Goal: Use online tool/utility: Utilize a website feature to perform a specific function

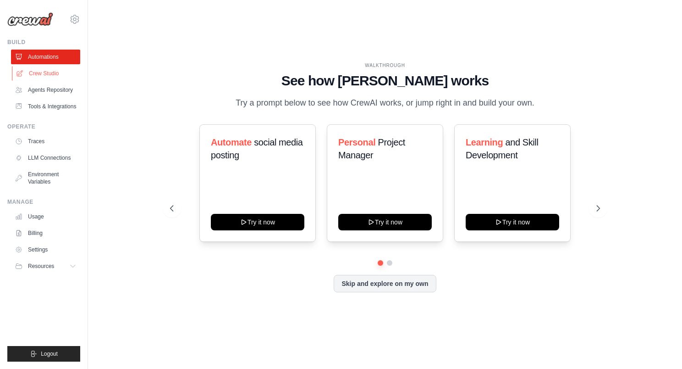
click at [52, 66] on link "Crew Studio" at bounding box center [46, 73] width 69 height 15
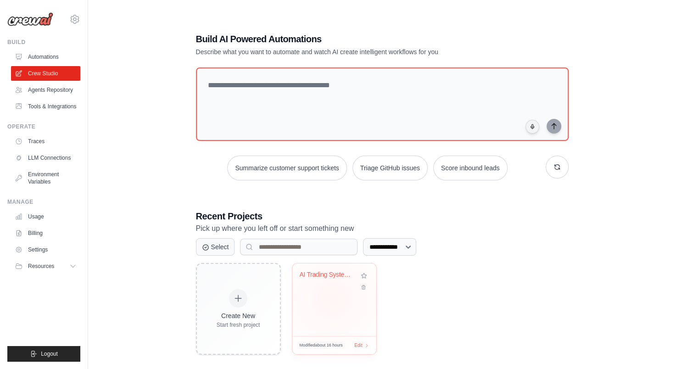
click at [332, 299] on div "AI Trading System - CrewAI Multi-Ag..." at bounding box center [334, 299] width 84 height 72
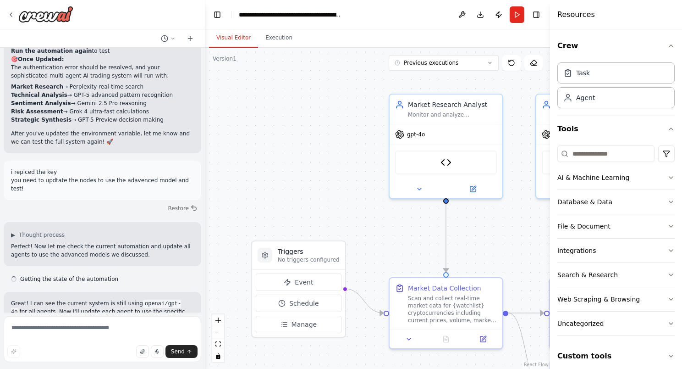
scroll to position [7402, 0]
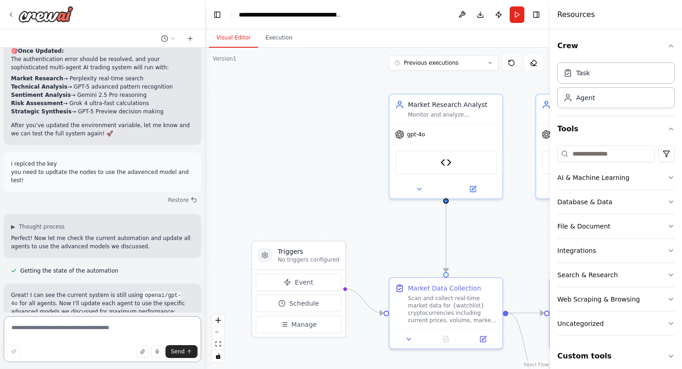
click at [72, 327] on textarea at bounding box center [103, 339] width 198 height 46
type textarea "**********"
click at [16, 352] on icon "button" at bounding box center [14, 352] width 6 height 6
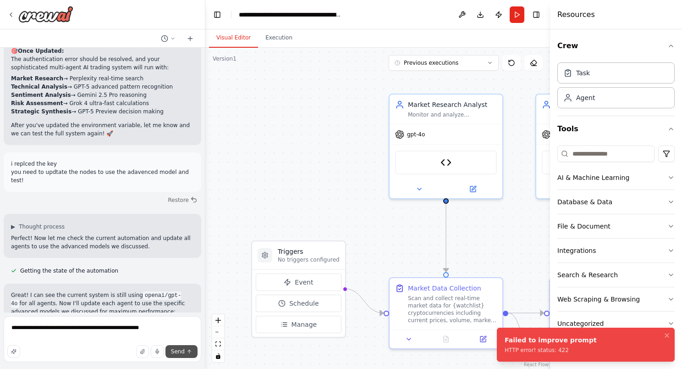
click at [184, 353] on span "Send" at bounding box center [178, 351] width 14 height 7
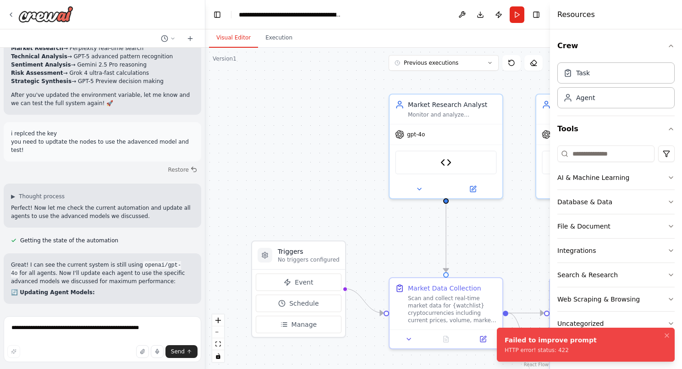
scroll to position [7447, 0]
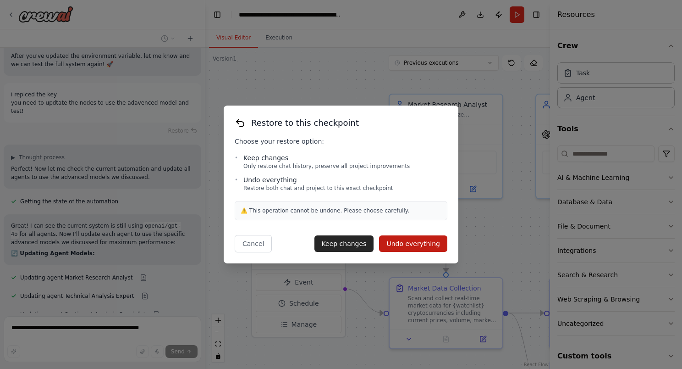
scroll to position [7483, 0]
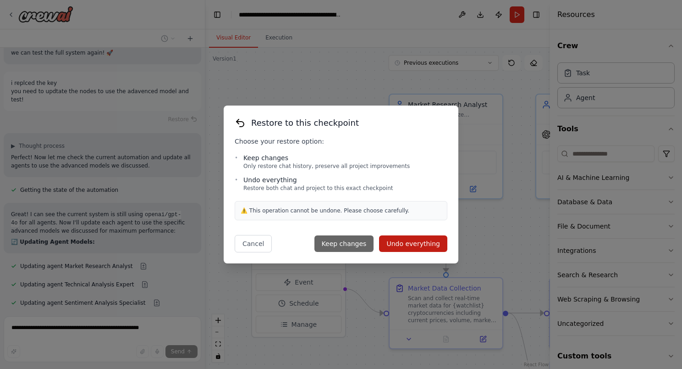
click at [366, 244] on button "Keep changes" at bounding box center [345, 243] width 60 height 17
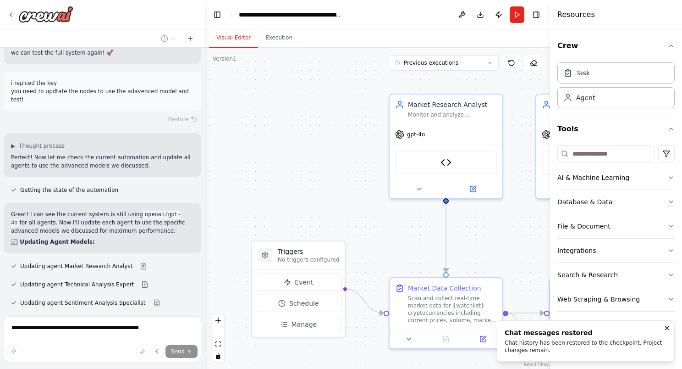
scroll to position [7438, 0]
